Goal: Task Accomplishment & Management: Use online tool/utility

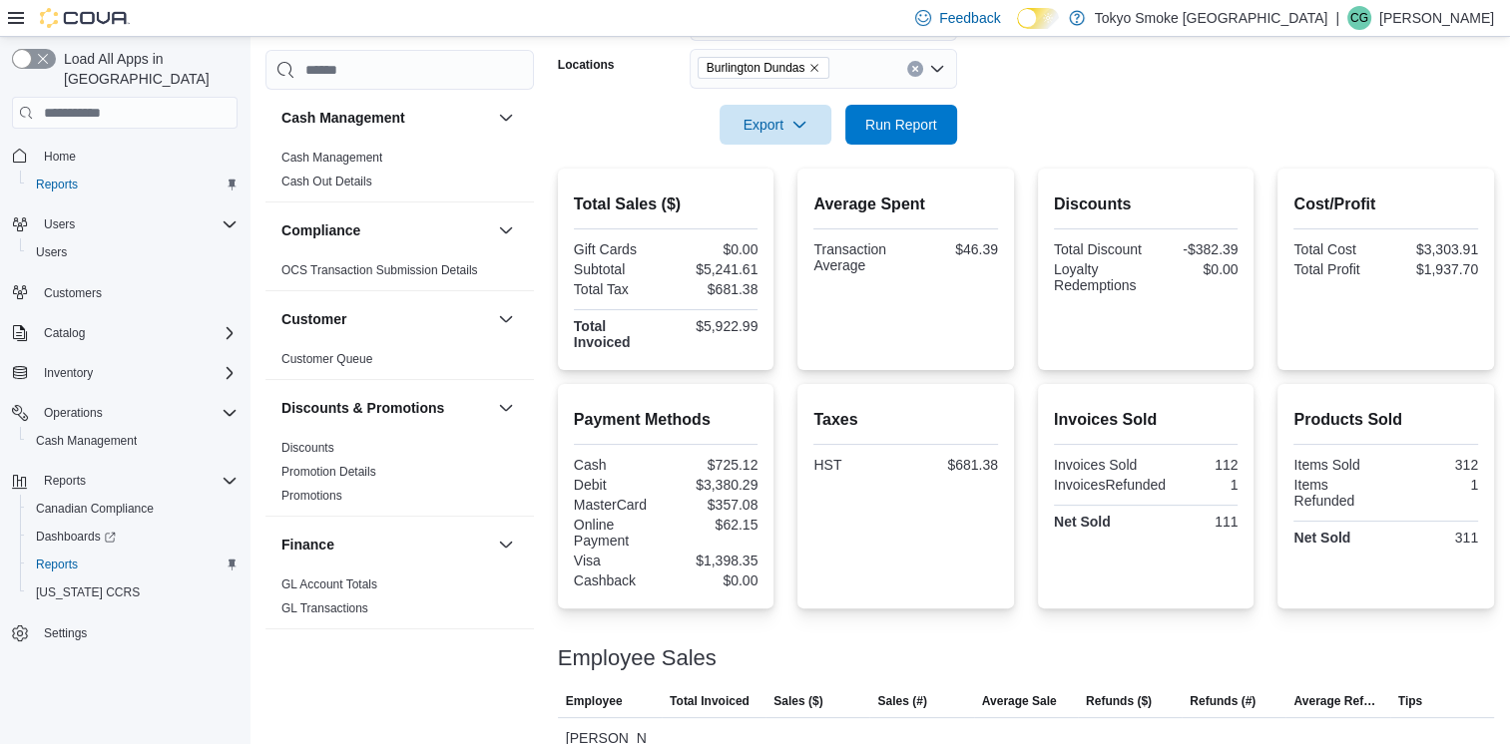
scroll to position [327, 0]
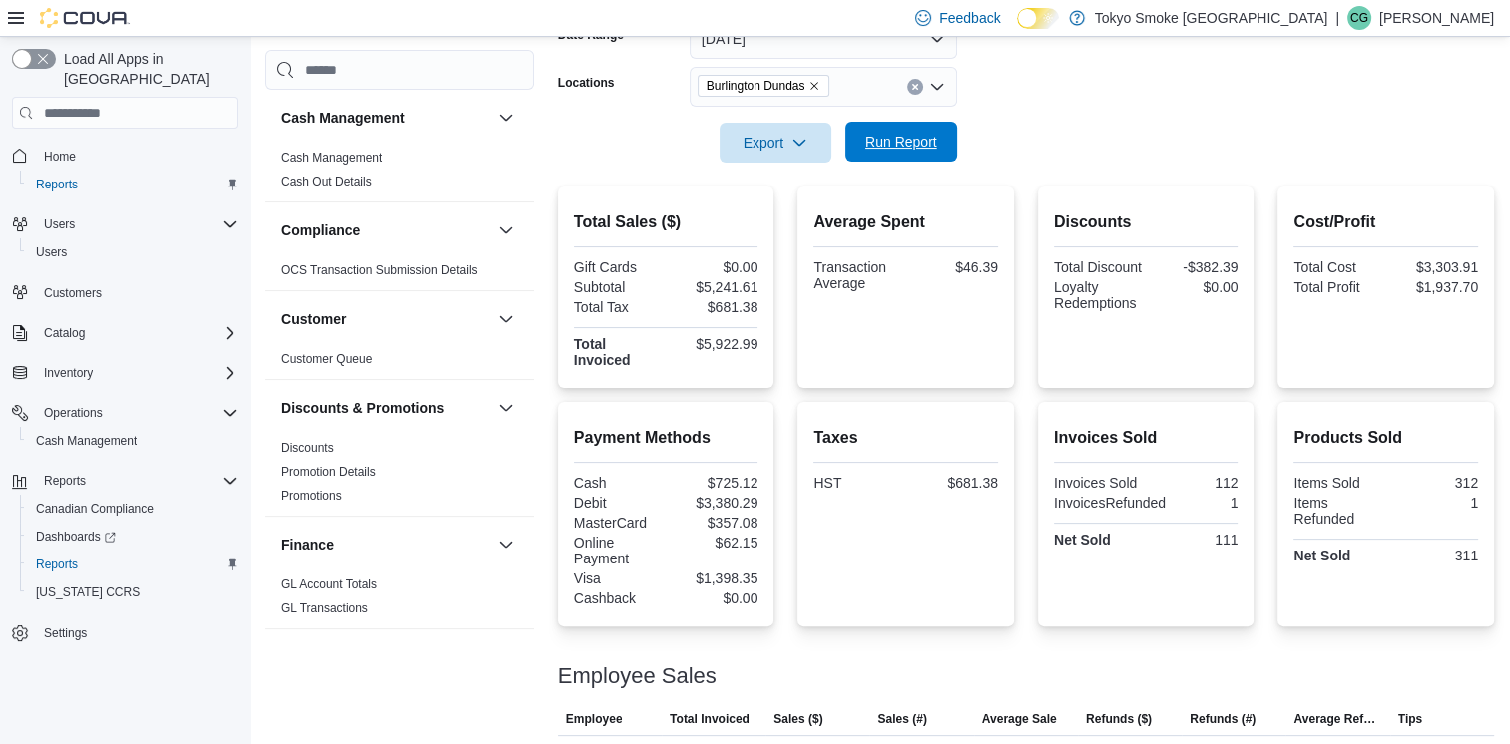
click at [912, 145] on span "Run Report" at bounding box center [901, 142] width 72 height 20
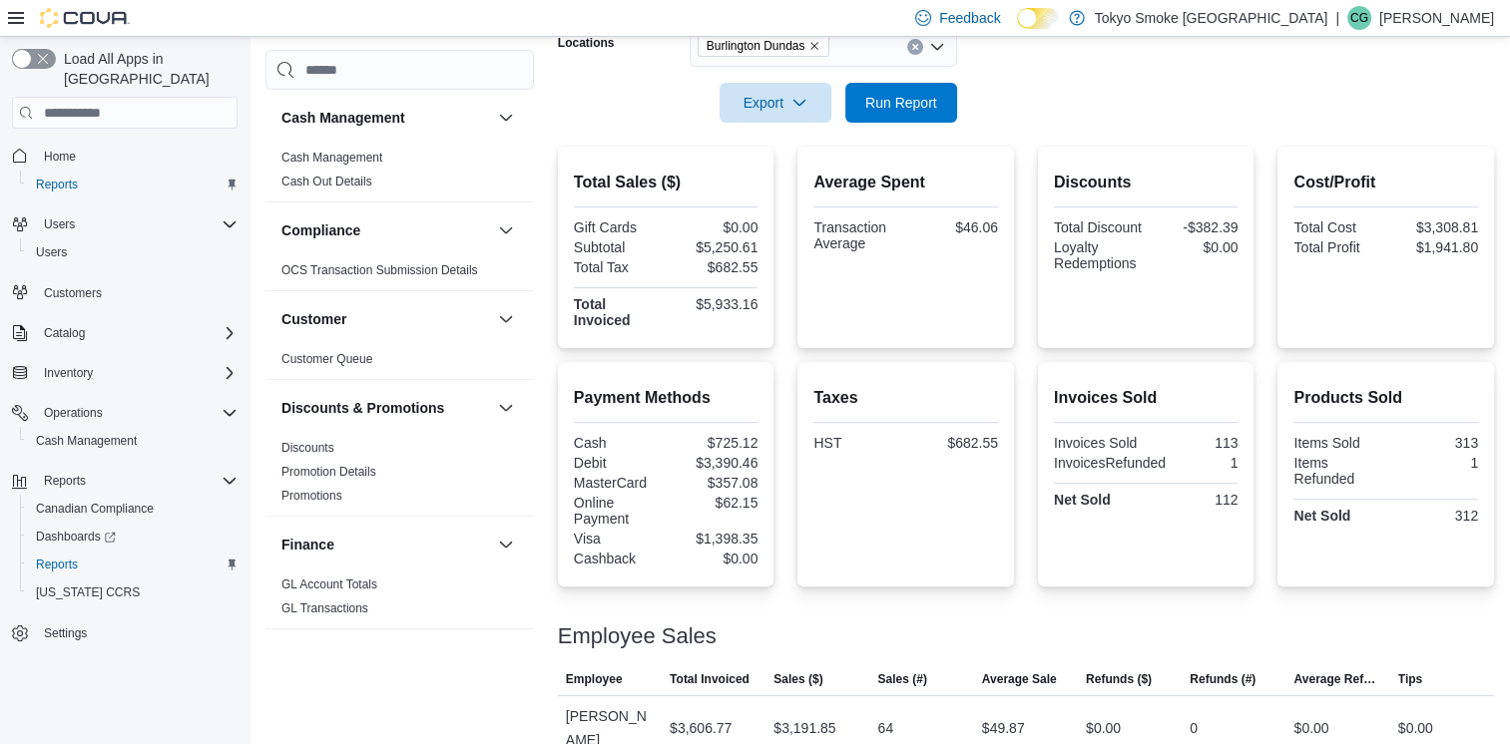
scroll to position [457, 0]
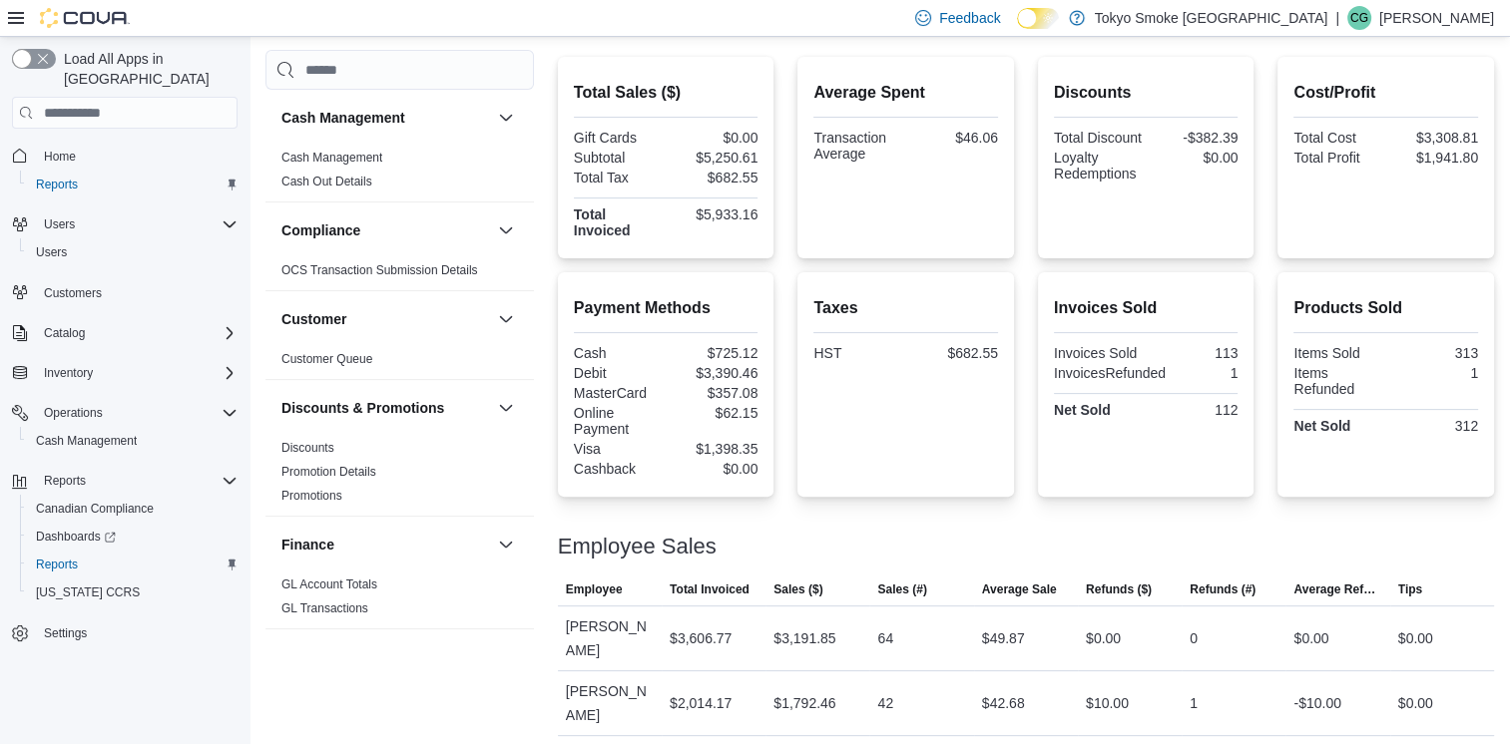
click at [1467, 14] on p "Craig Gill" at bounding box center [1436, 18] width 115 height 24
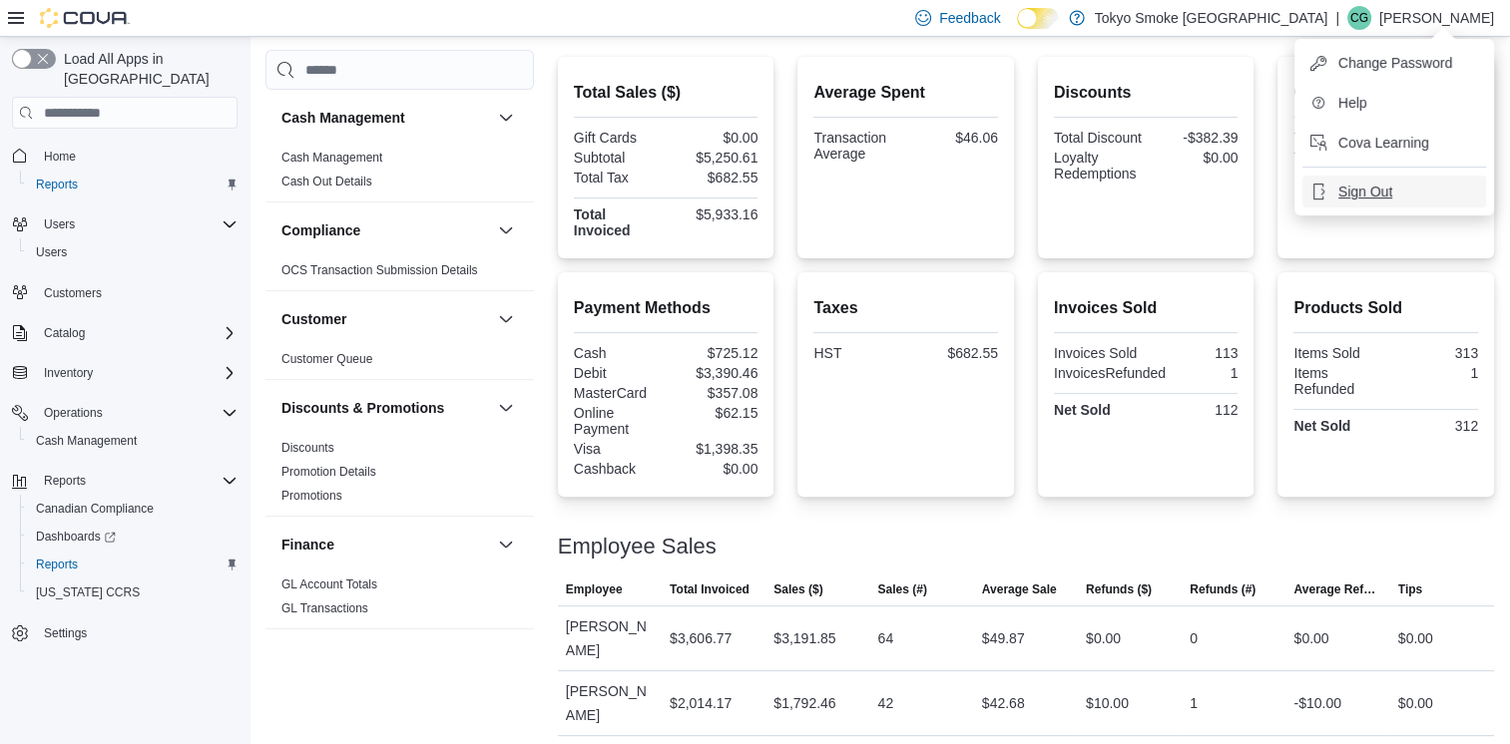
click at [1360, 196] on span "Sign Out" at bounding box center [1365, 192] width 54 height 20
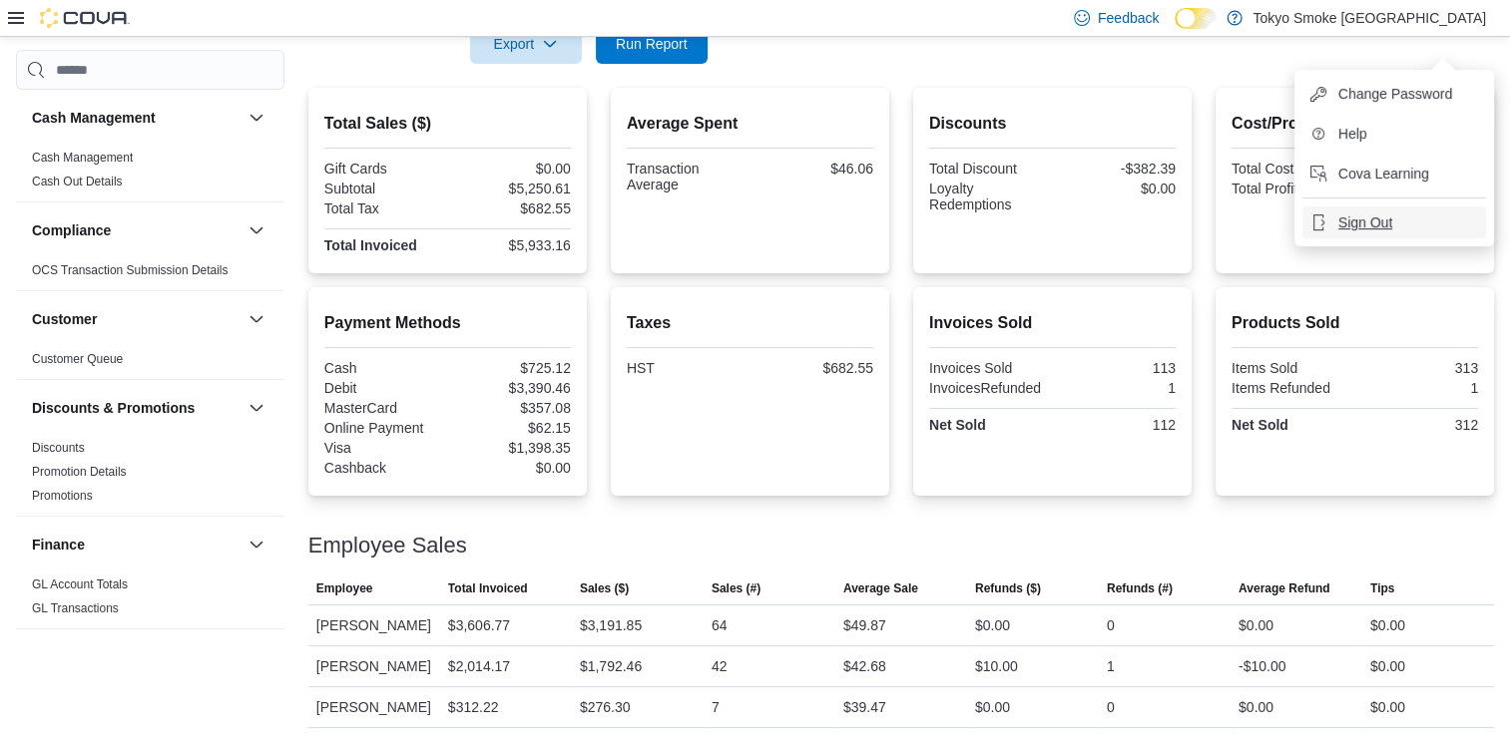
scroll to position [425, 0]
